Goal: Information Seeking & Learning: Learn about a topic

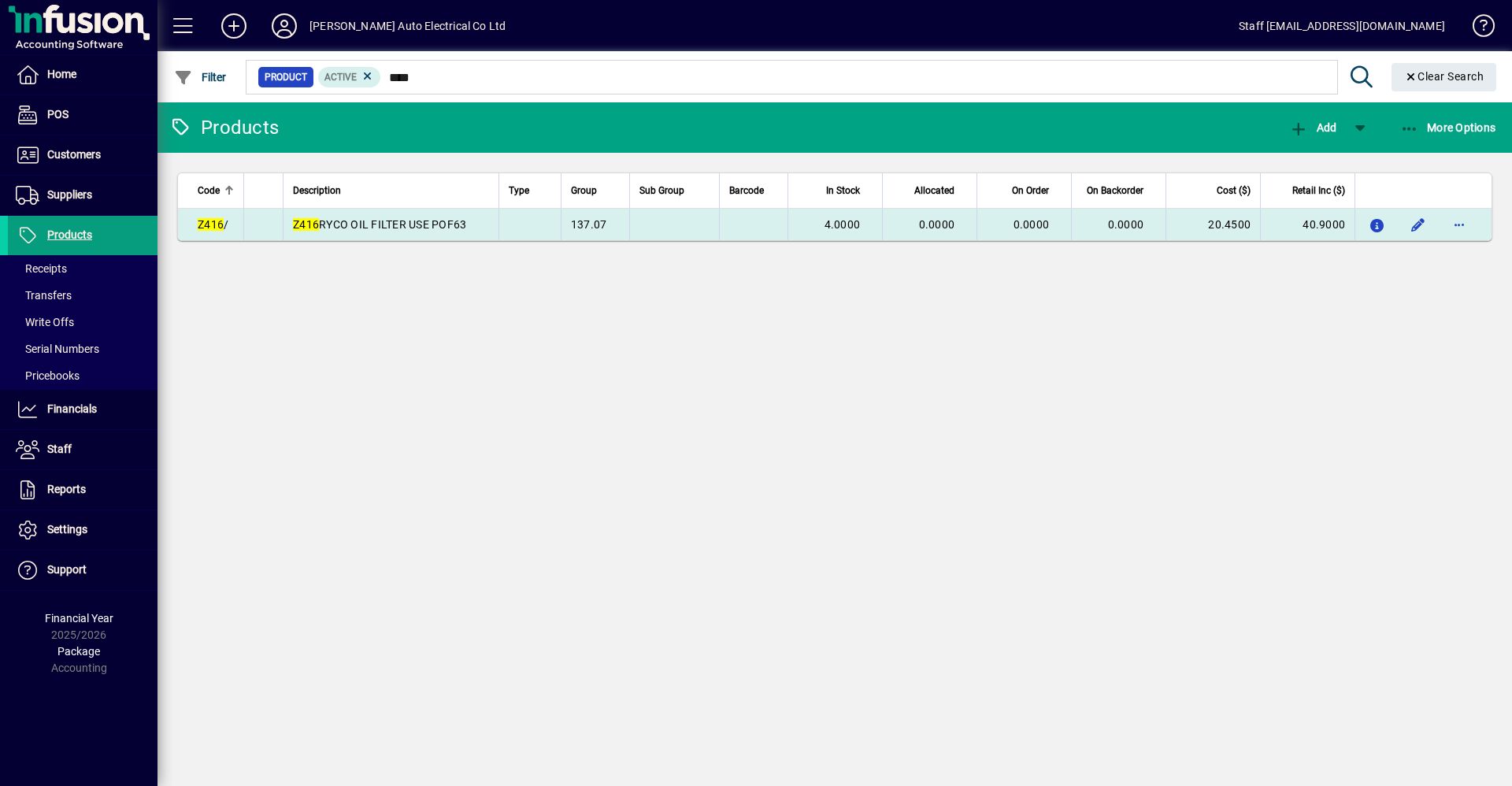
type input "****"
click at [494, 224] on td "Z416 RYCO OIL FILTER USE POF63" at bounding box center [390, 224] width 216 height 31
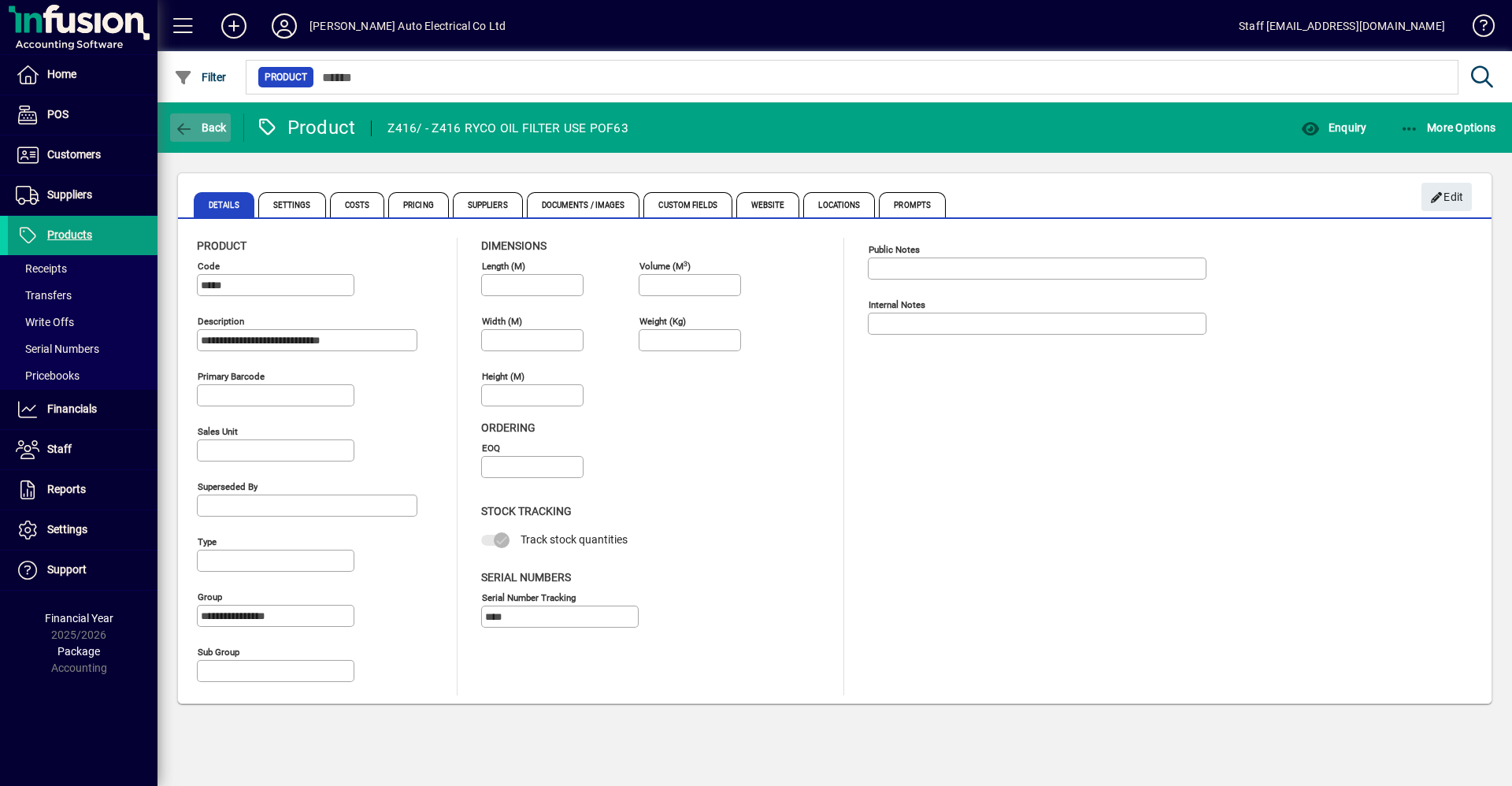
click at [189, 129] on icon "button" at bounding box center [183, 129] width 20 height 16
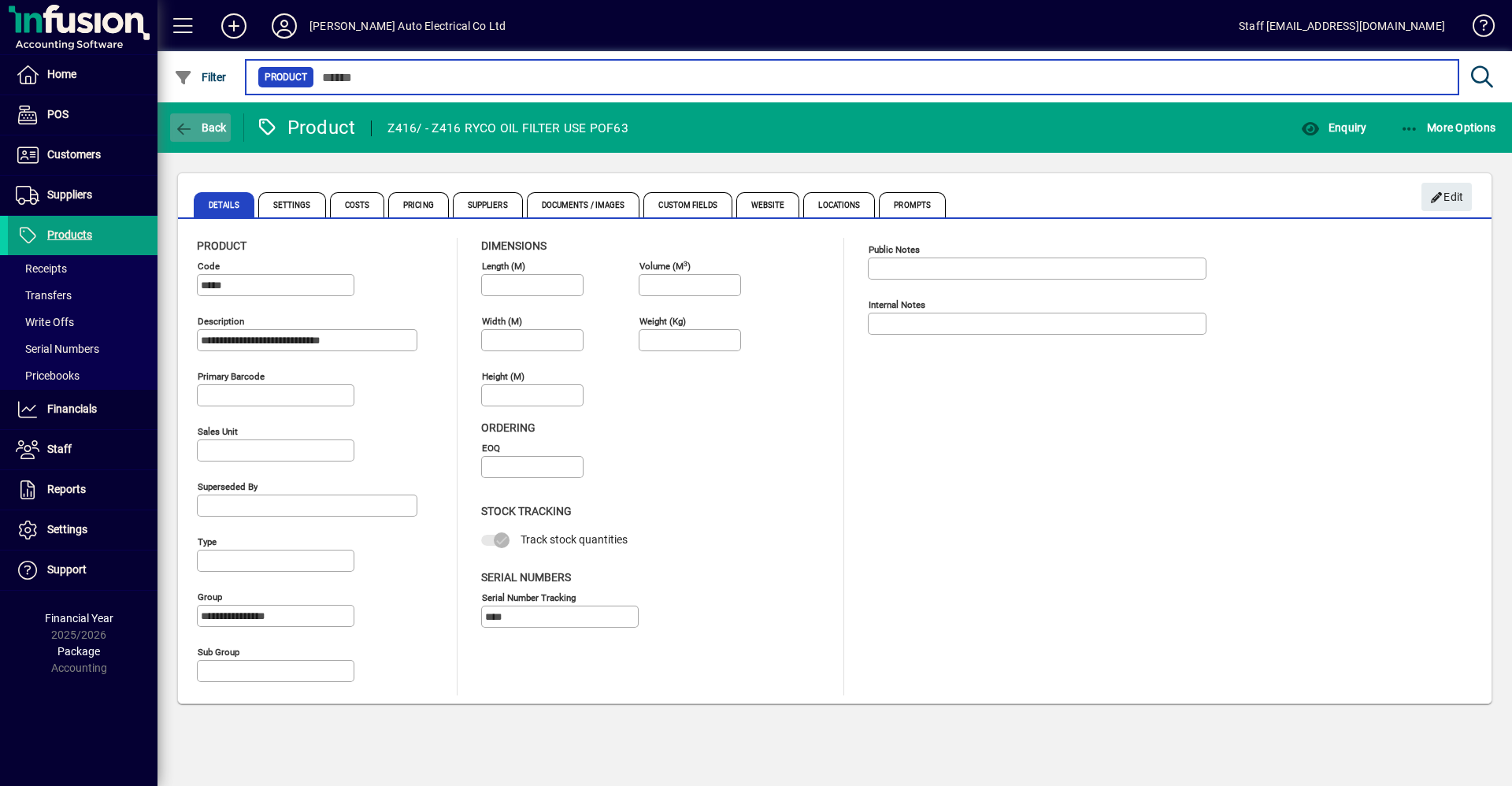
type input "****"
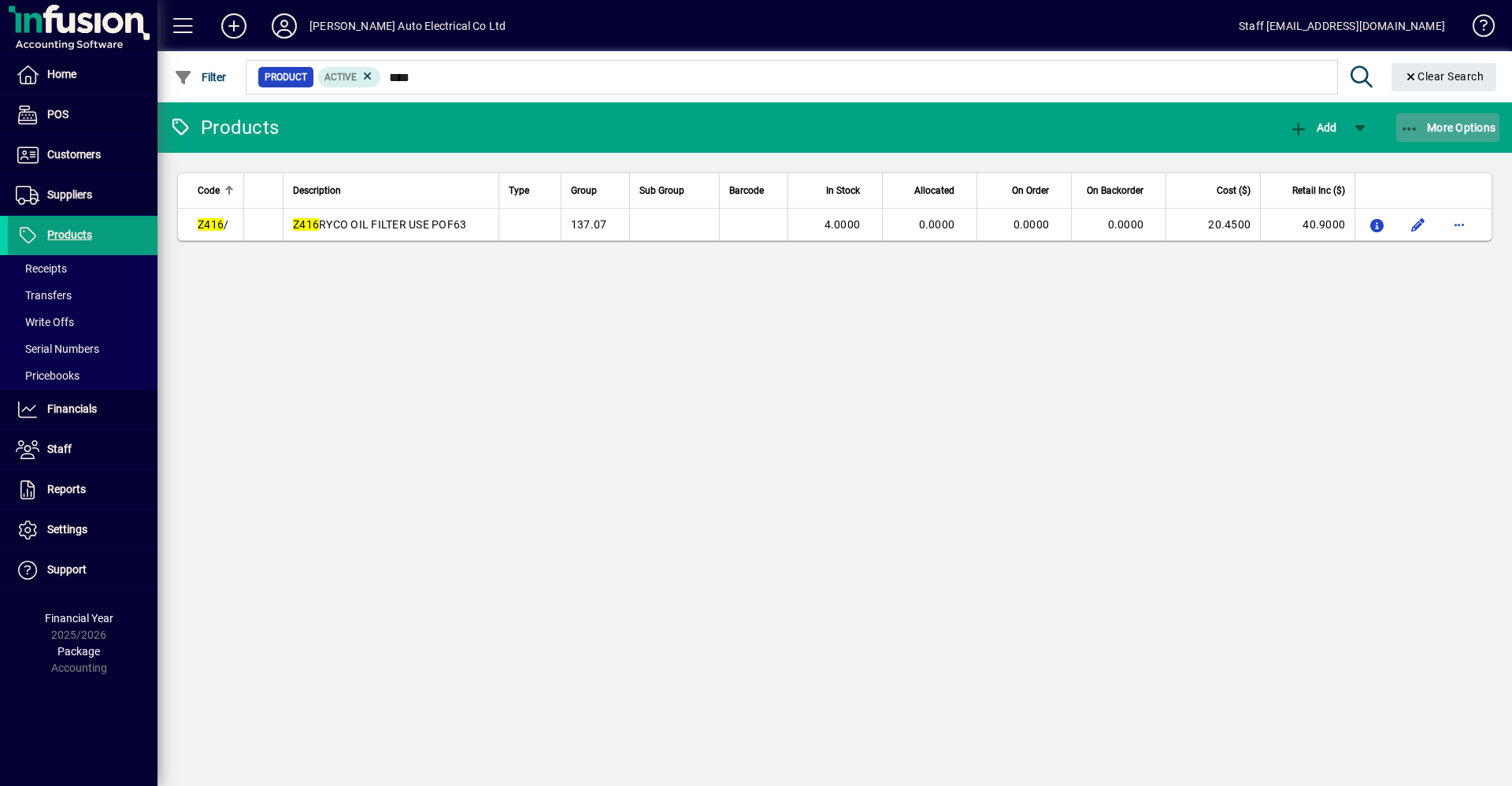
click at [1405, 123] on icon "button" at bounding box center [1410, 129] width 20 height 16
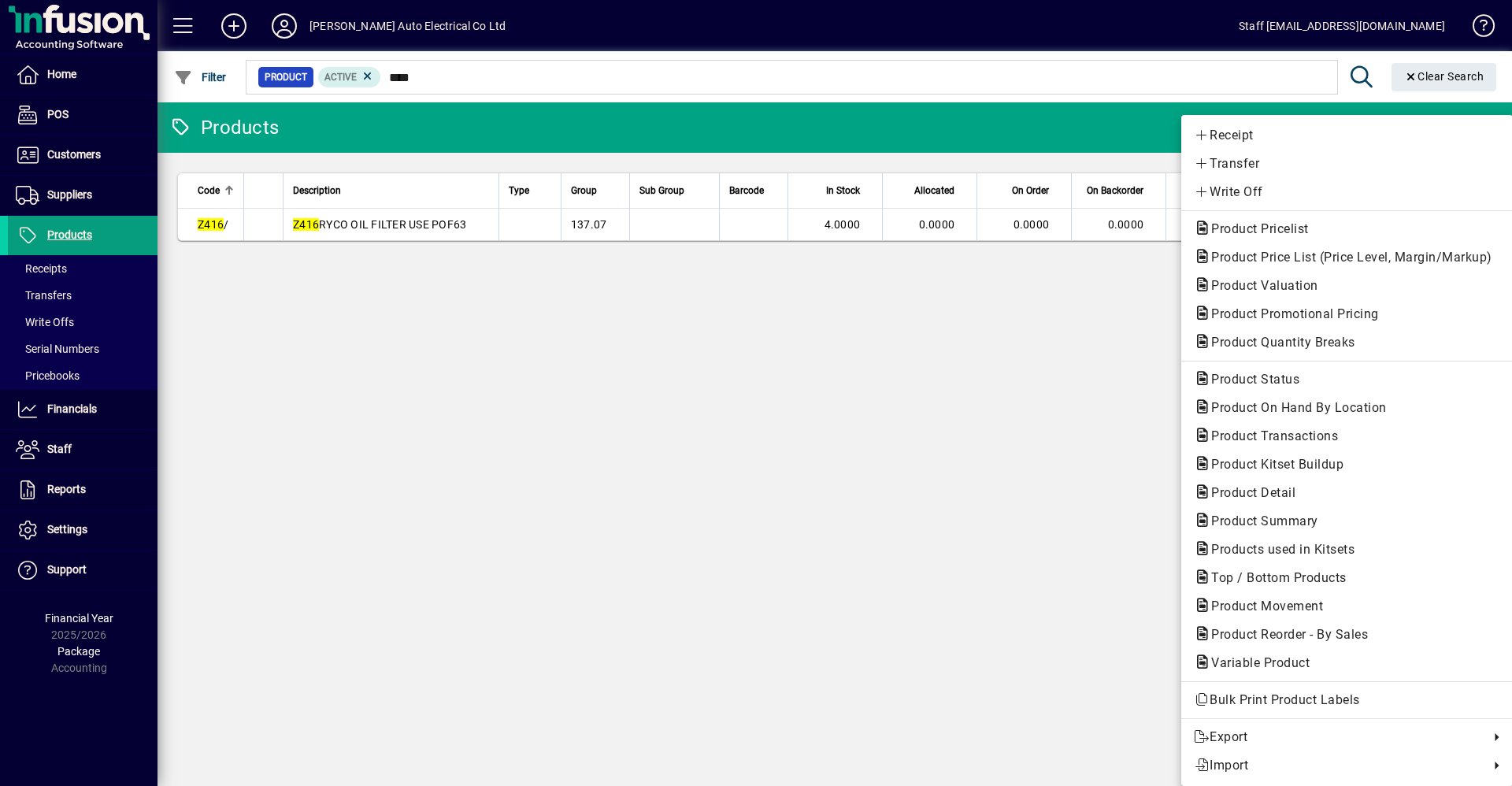
click at [872, 551] on div at bounding box center [756, 393] width 1512 height 786
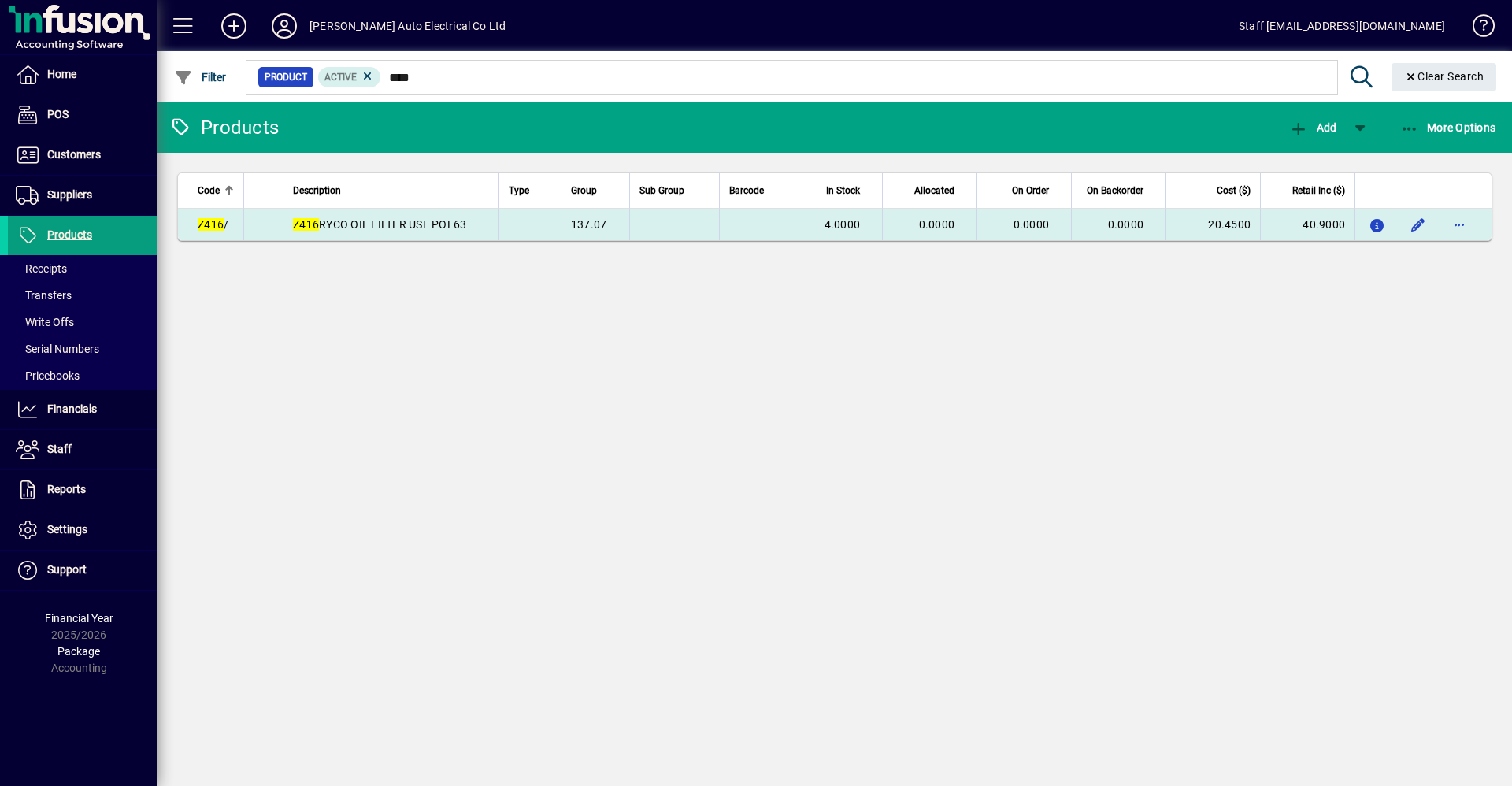
click at [690, 222] on td at bounding box center [674, 224] width 90 height 31
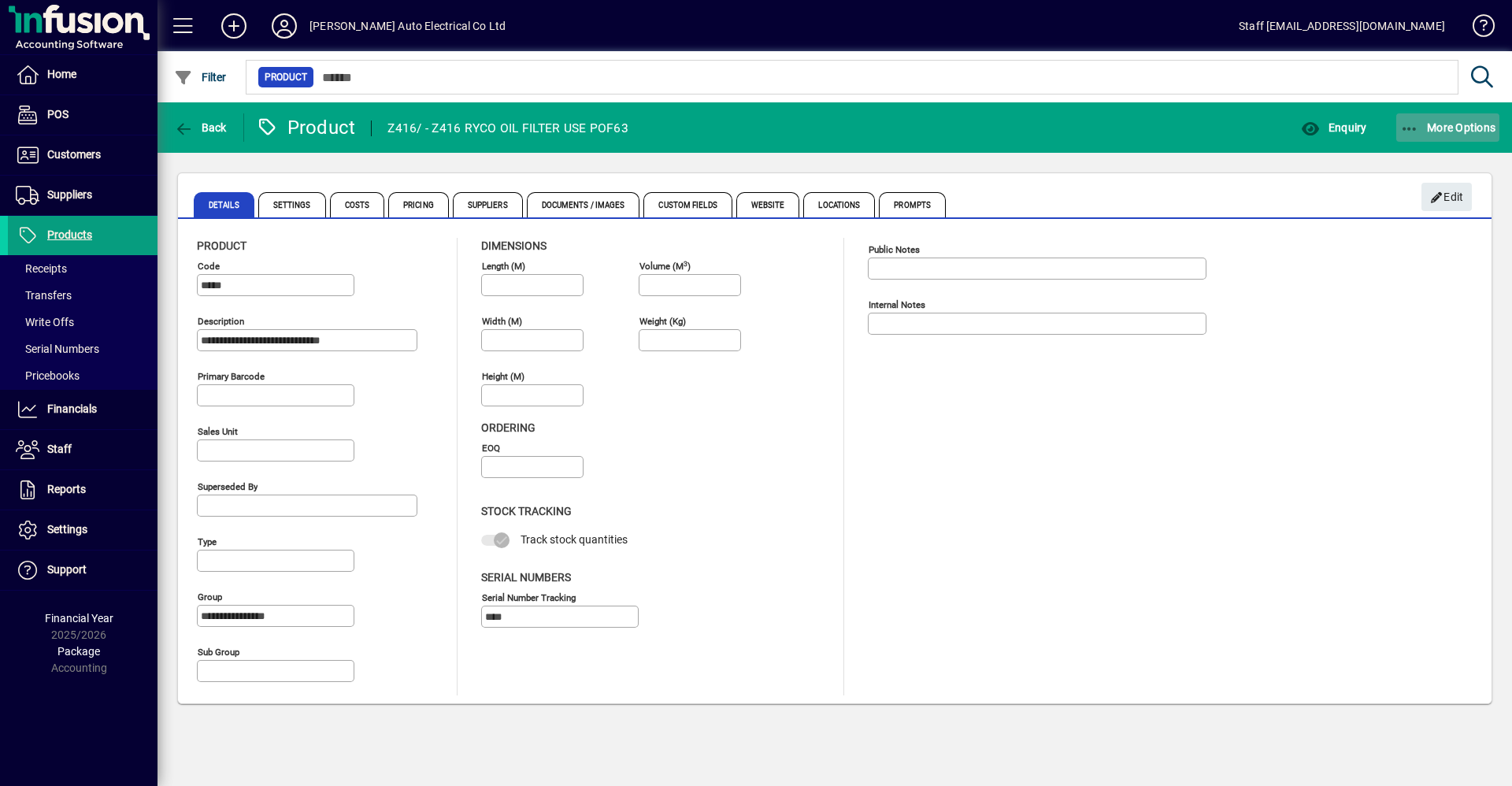
click at [1409, 126] on icon "button" at bounding box center [1410, 129] width 20 height 16
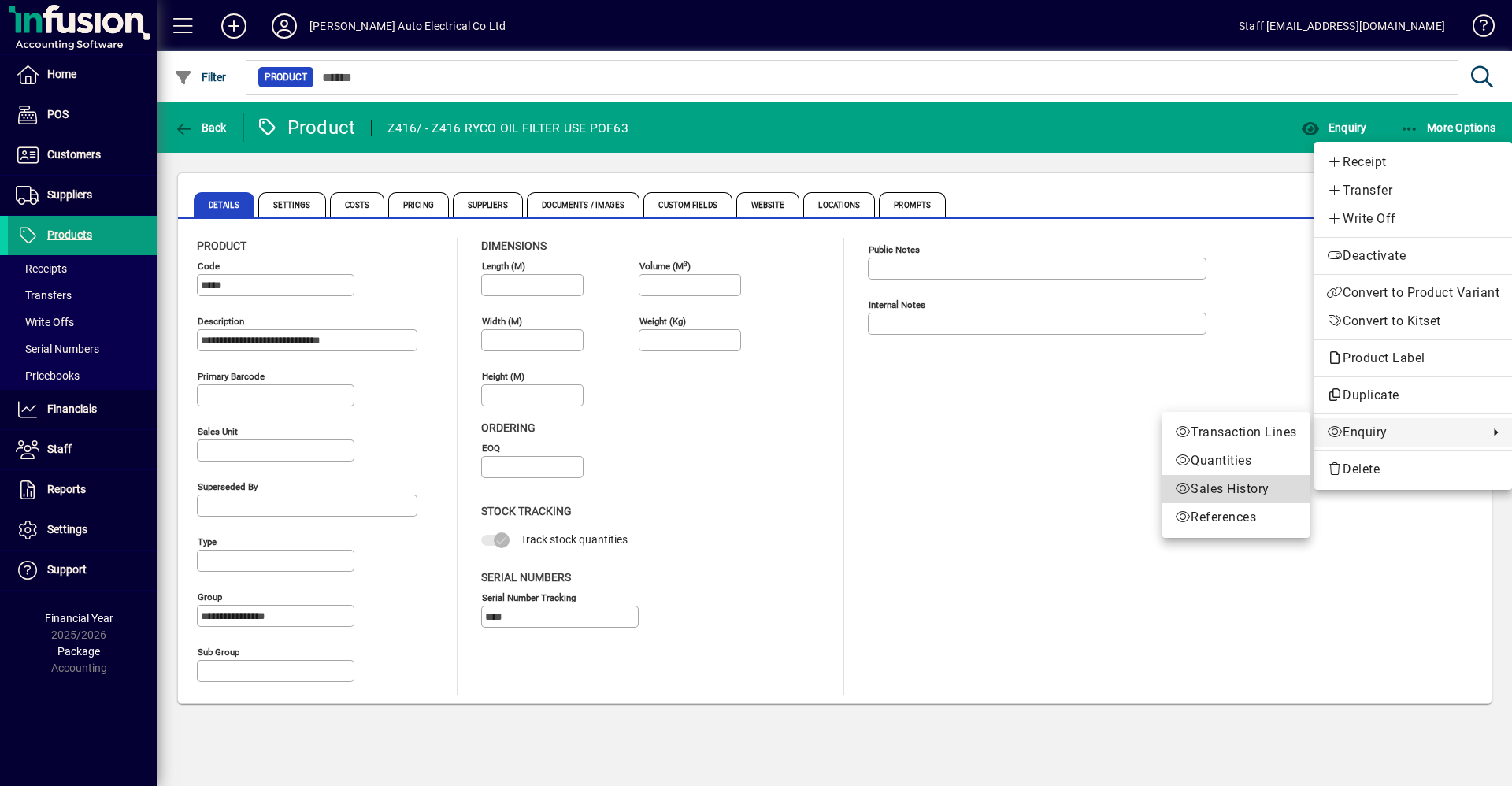
click at [1243, 488] on span "Sales History" at bounding box center [1236, 489] width 122 height 19
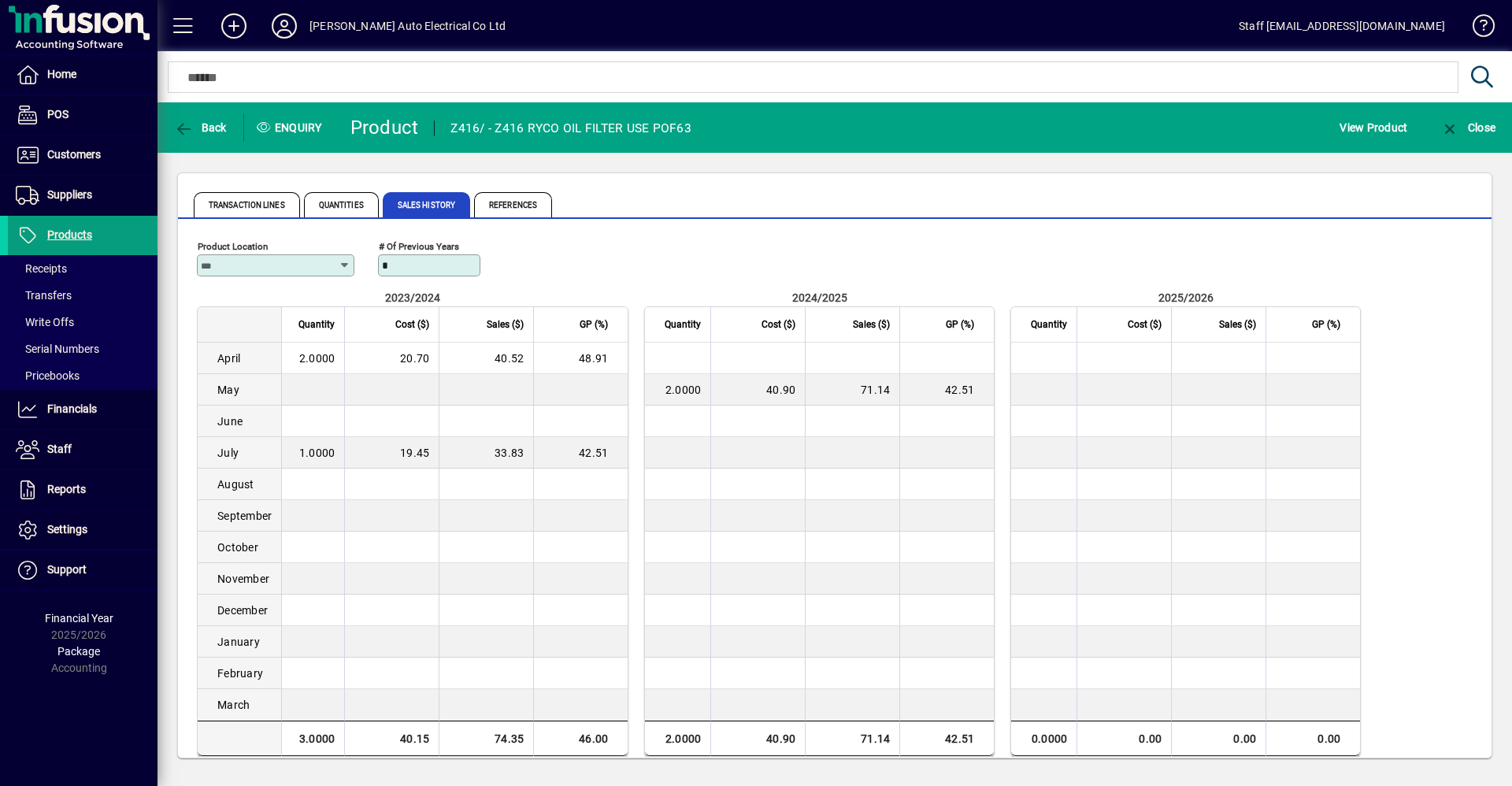
click at [333, 31] on div "[PERSON_NAME] Auto Electrical Co Ltd" at bounding box center [408, 25] width 196 height 25
click at [286, 31] on icon at bounding box center [285, 25] width 31 height 25
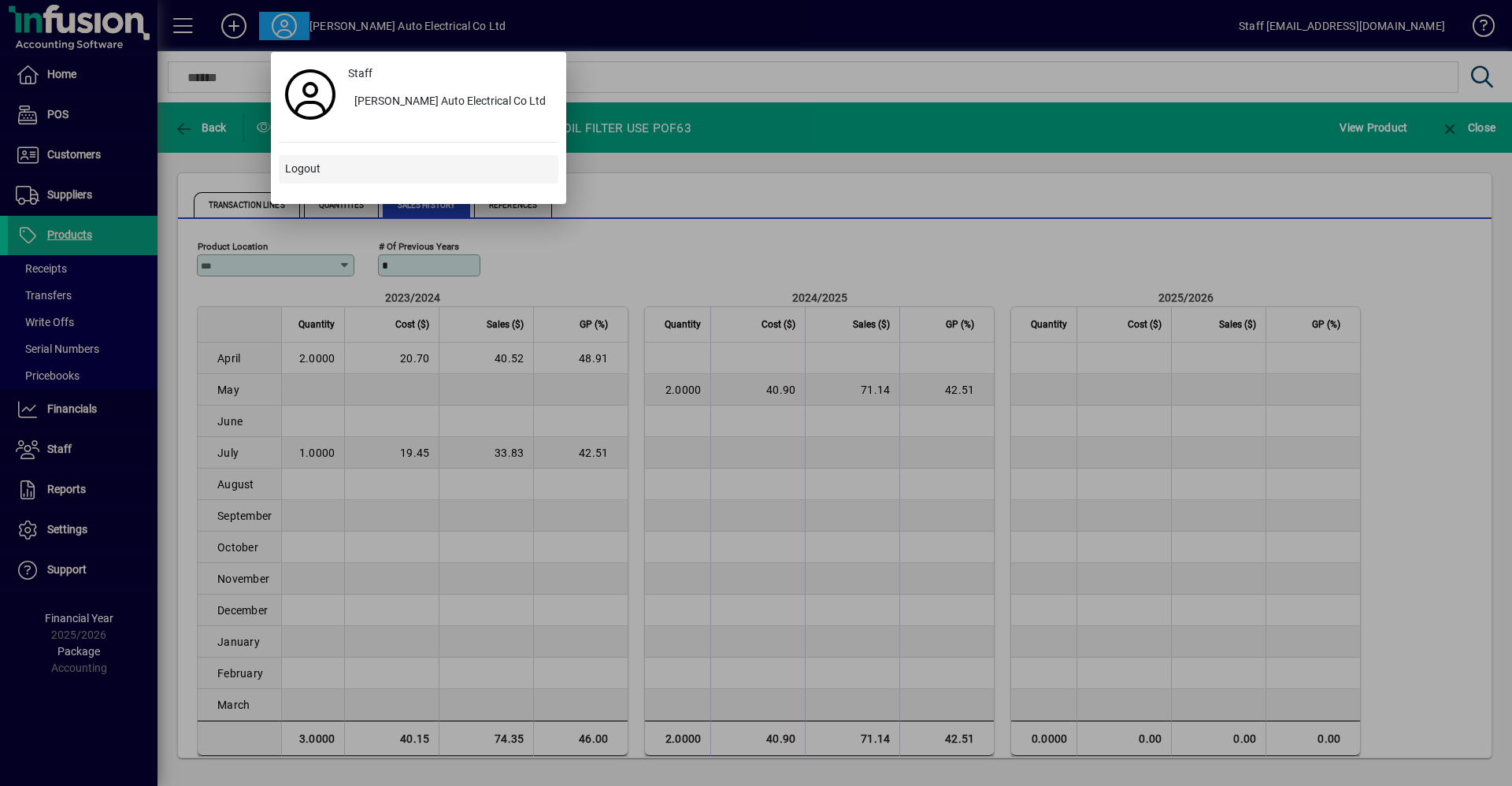
click at [303, 169] on span "Logout" at bounding box center [303, 169] width 36 height 17
